Goal: Navigation & Orientation: Find specific page/section

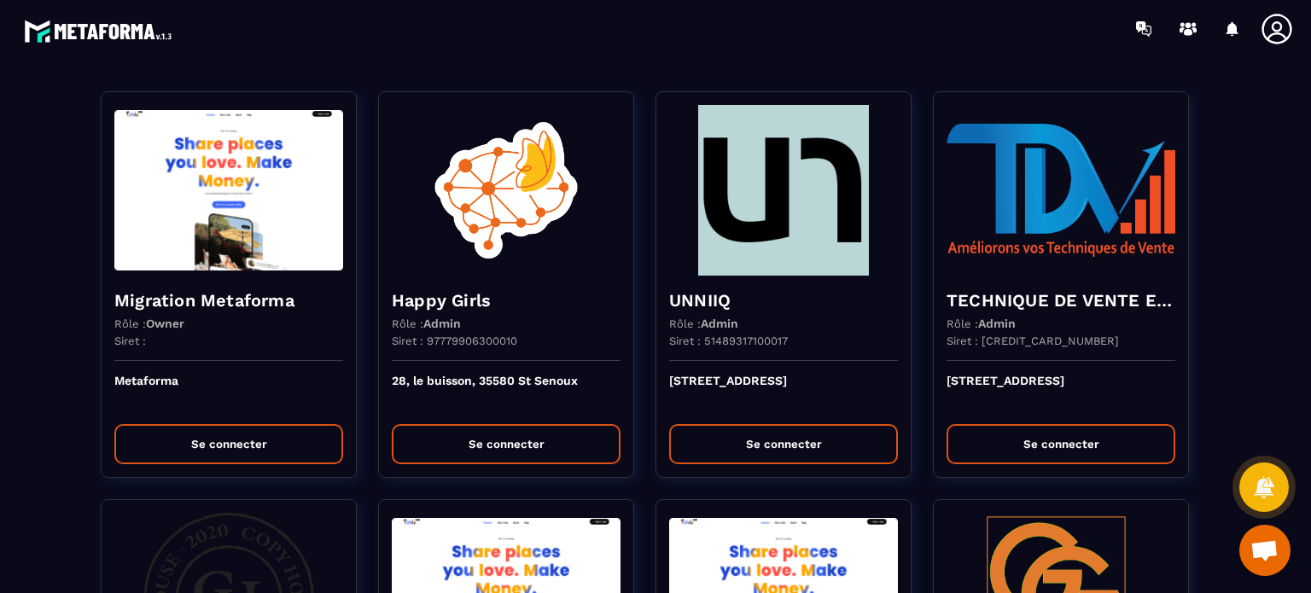
scroll to position [4435, 0]
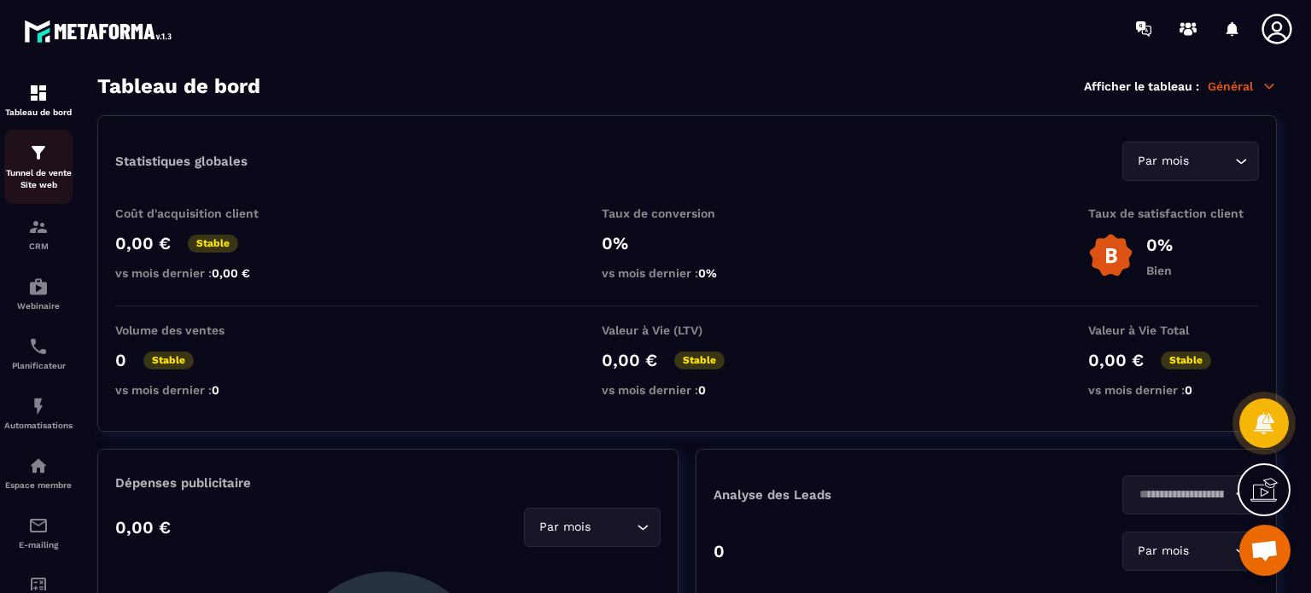
click at [39, 169] on p "Tunnel de vente Site web" at bounding box center [38, 179] width 68 height 24
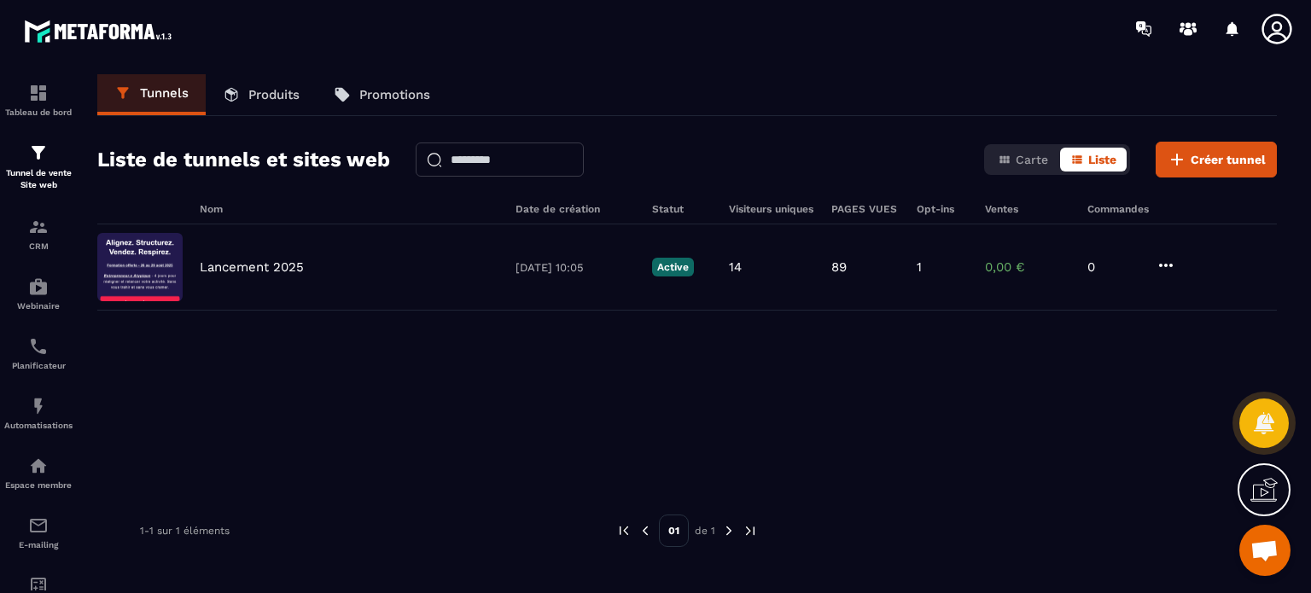
click at [1263, 16] on icon at bounding box center [1277, 29] width 34 height 34
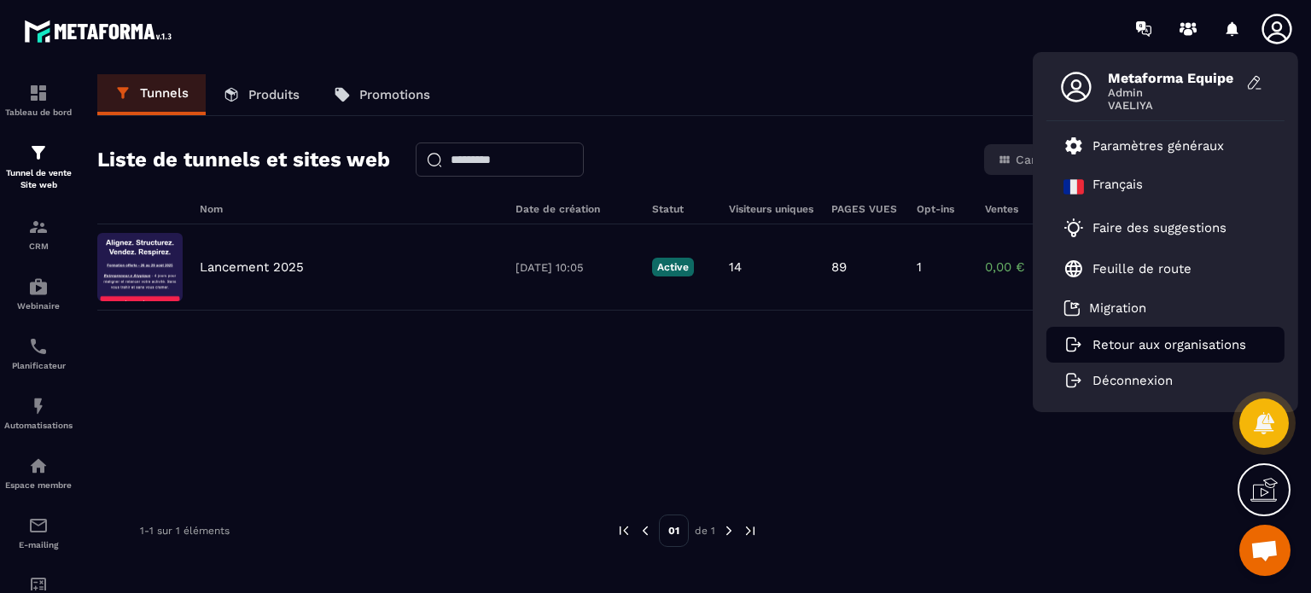
click at [1100, 333] on li "Retour aux organisations" at bounding box center [1165, 345] width 238 height 36
click at [1109, 349] on p "Retour aux organisations" at bounding box center [1169, 344] width 154 height 15
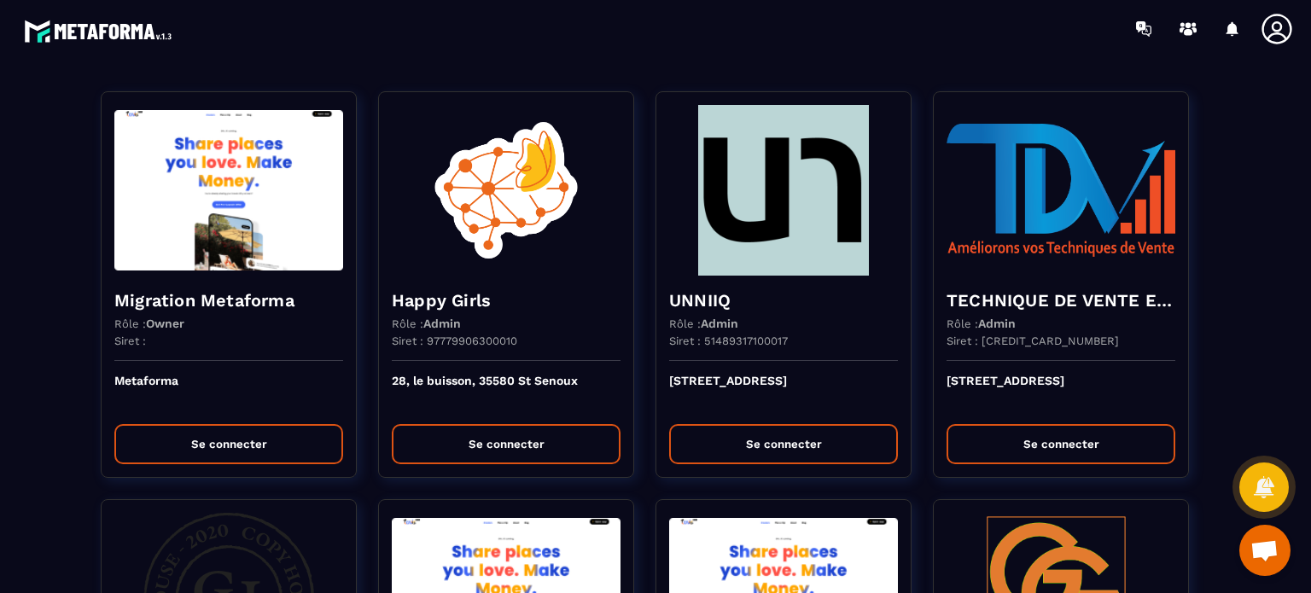
click at [437, 61] on section "Migration Metaforma Rôle : Owner Siret : Metaforma Se connecter Happy Girls Rôl…" at bounding box center [655, 325] width 1311 height 536
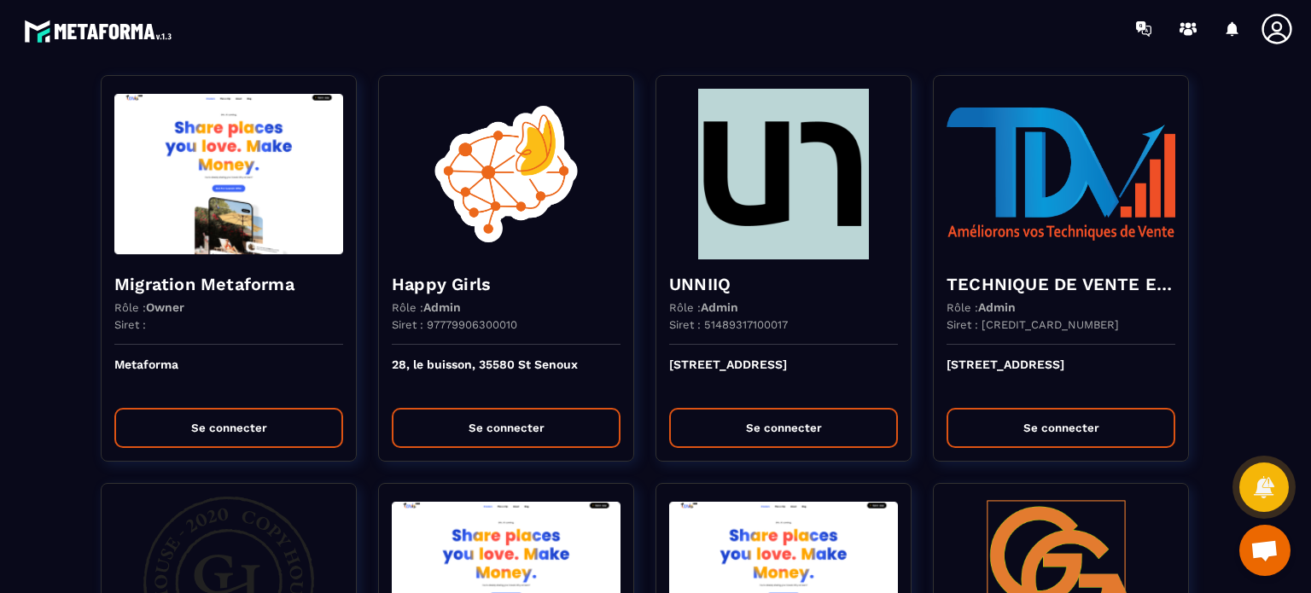
scroll to position [17, 0]
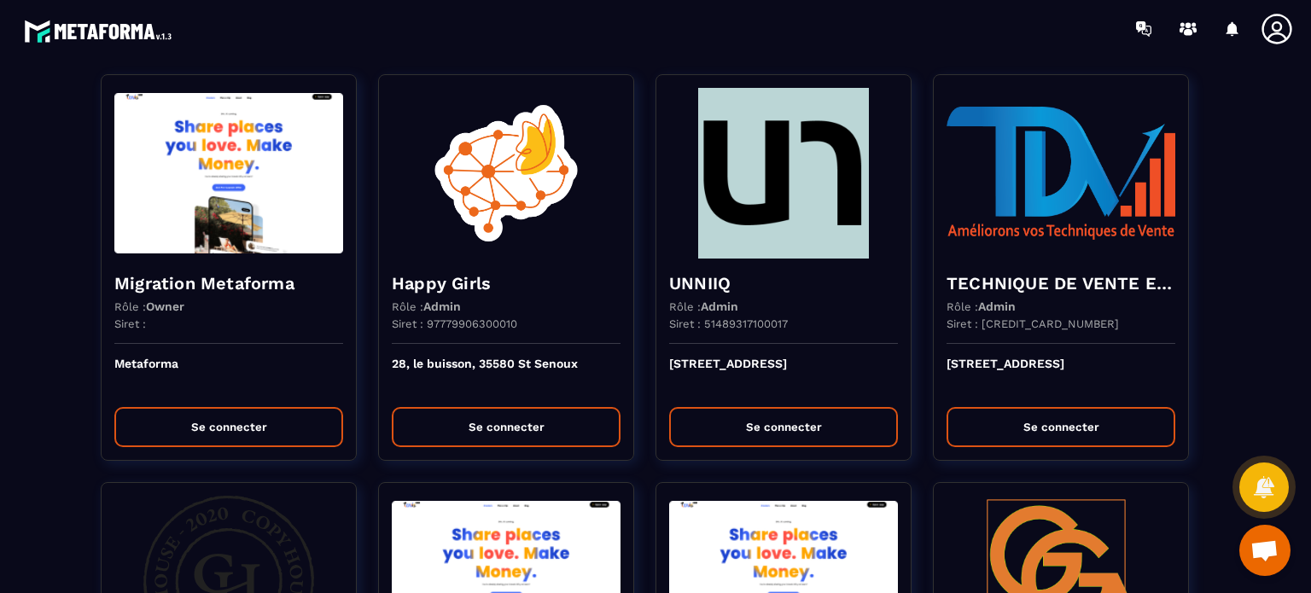
click at [0, 166] on section "Migration Metaforma Rôle : Owner Siret : Metaforma Se connecter Happy Girls Rôl…" at bounding box center [655, 325] width 1311 height 536
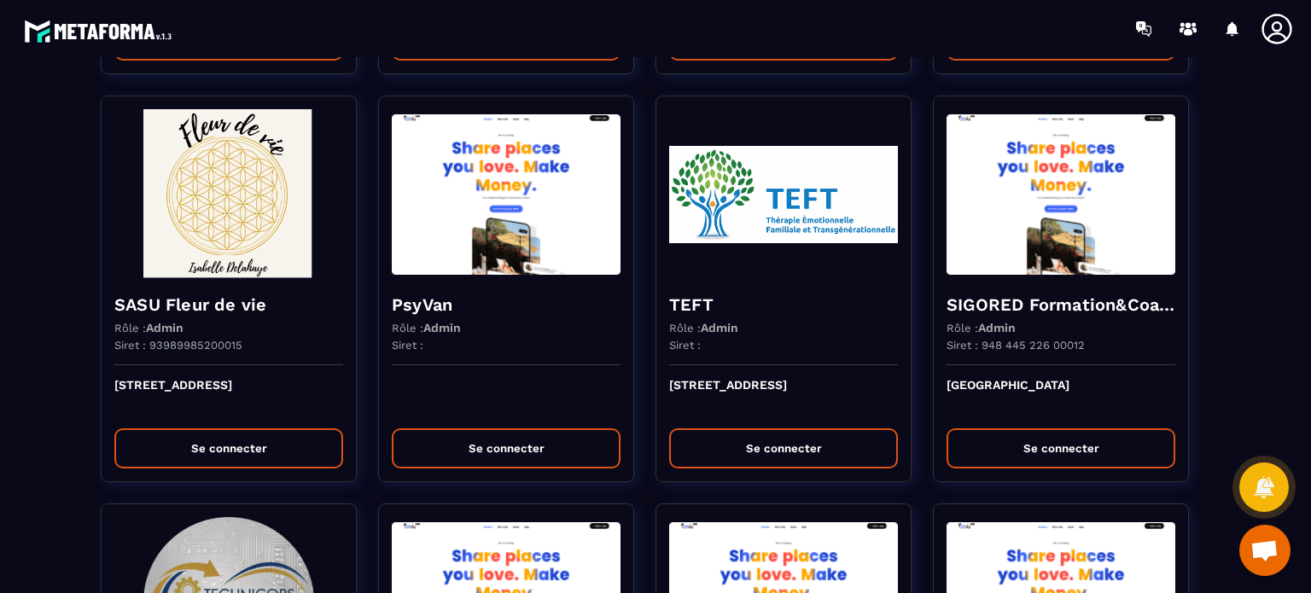
scroll to position [3243, 0]
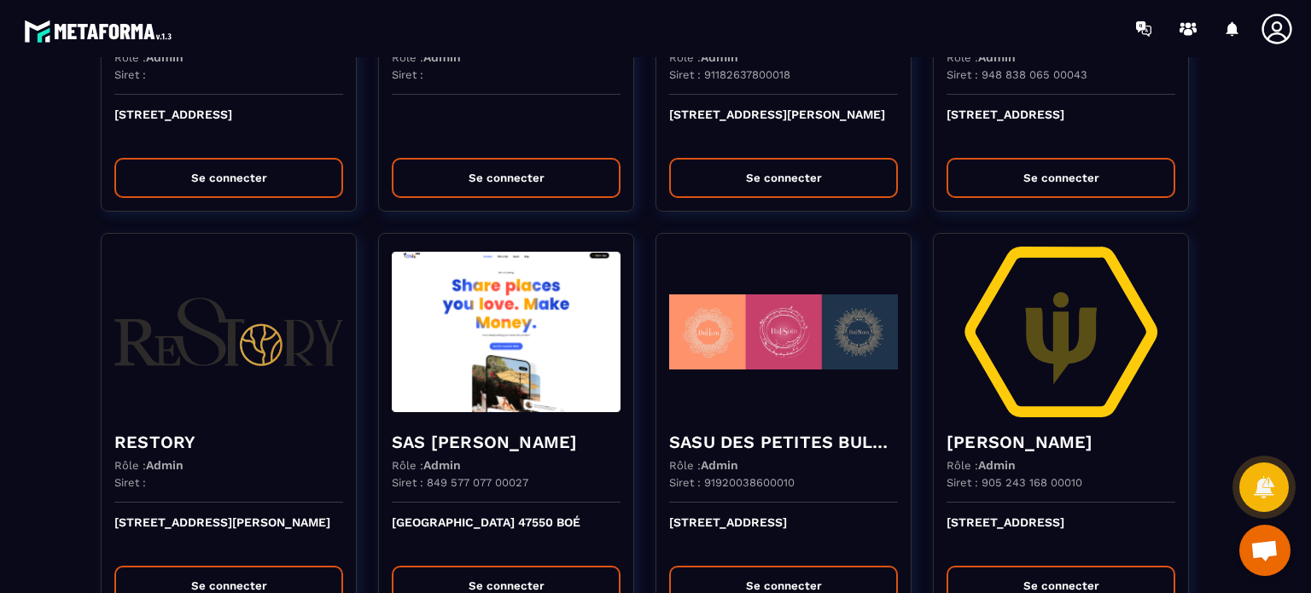
scroll to position [2637, 0]
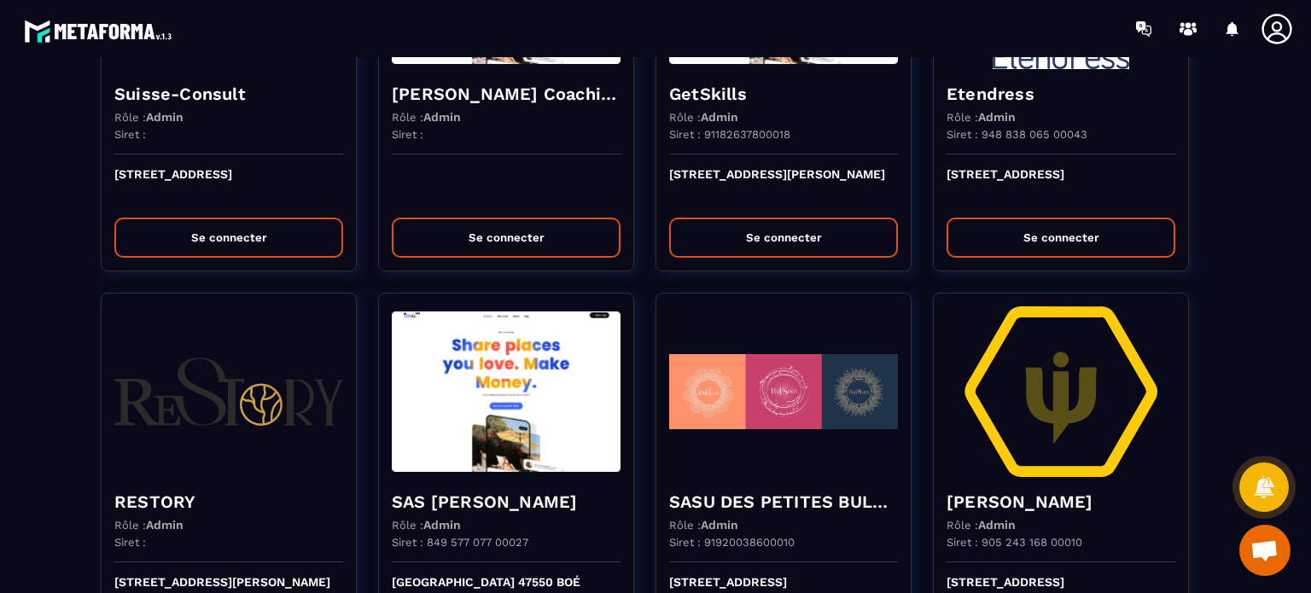
click at [2, 309] on section "Migration Metaforma Rôle : Owner Siret : Metaforma Se connecter Happy Girls Rôl…" at bounding box center [655, 325] width 1311 height 536
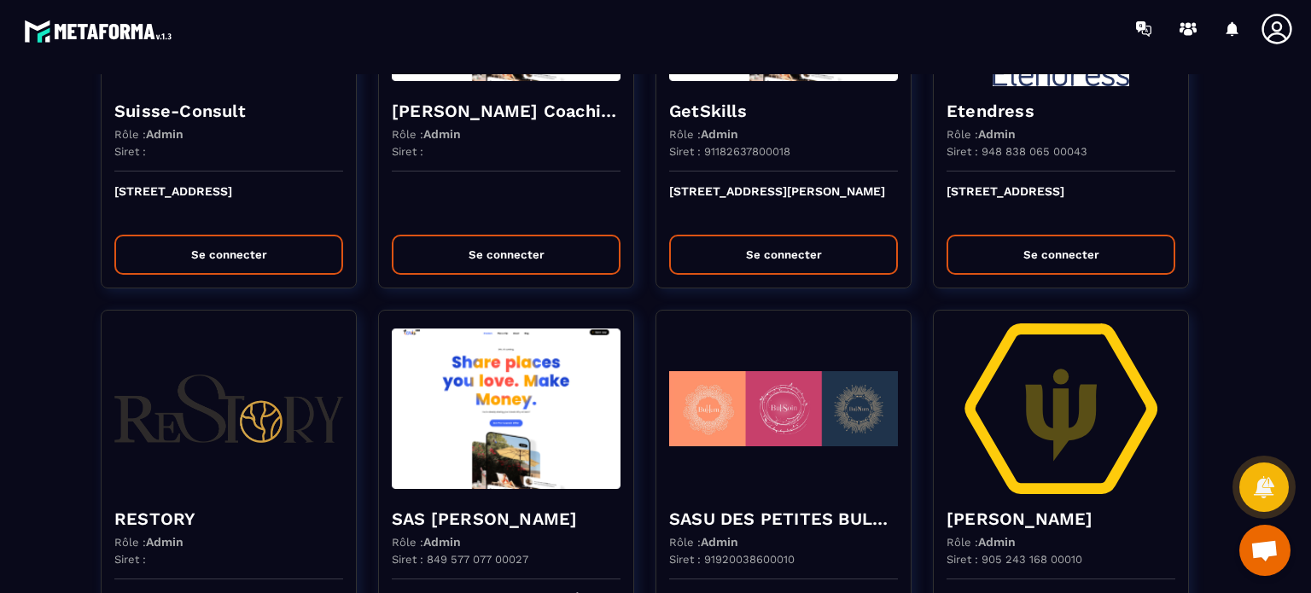
click at [1249, 192] on div "Migration Metaforma Rôle : Owner Siret : Metaforma Se connecter Happy Girls Rôl…" at bounding box center [655, 344] width 1277 height 5814
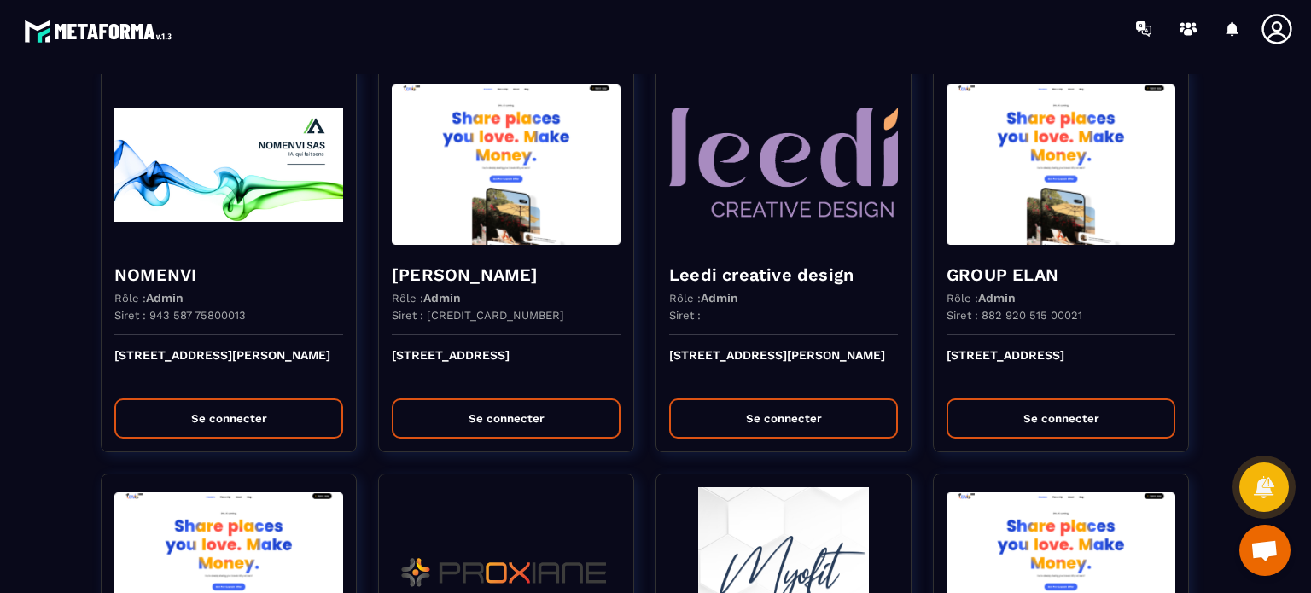
scroll to position [4843, 0]
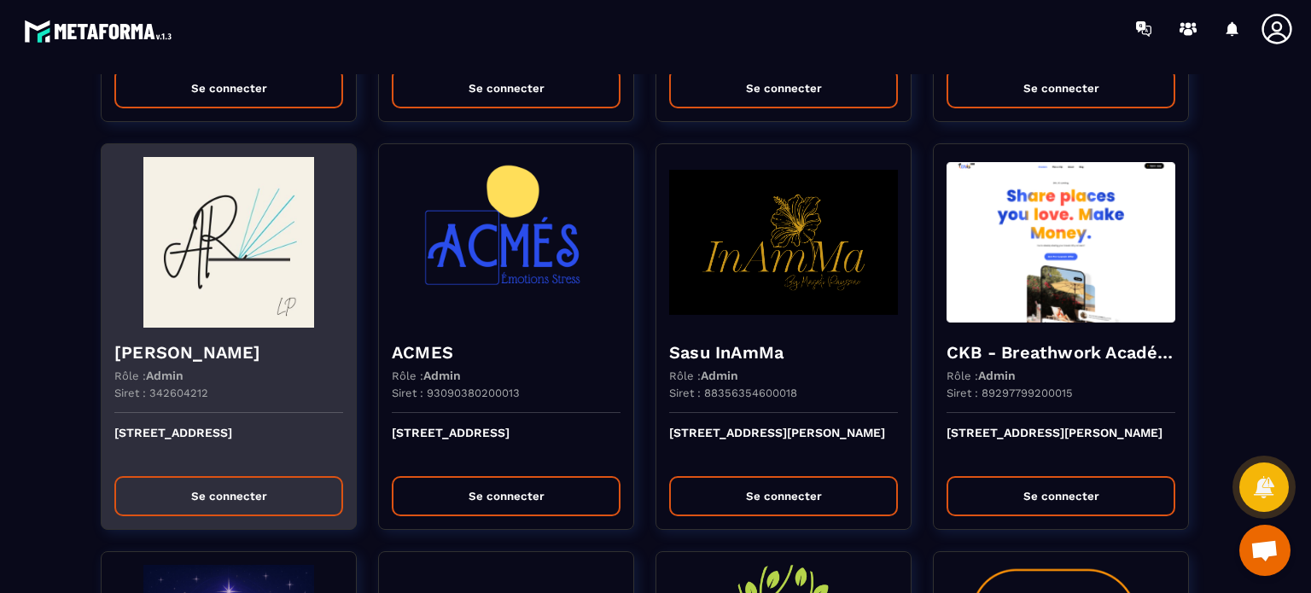
click at [259, 303] on img at bounding box center [228, 242] width 229 height 171
